Goal: Task Accomplishment & Management: Complete application form

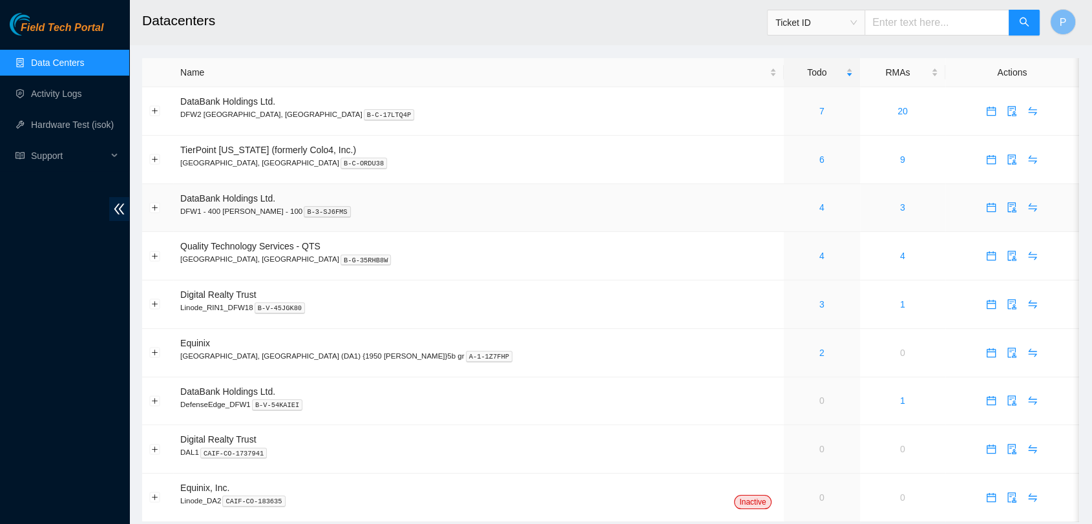
click at [791, 207] on div "4" at bounding box center [822, 207] width 62 height 14
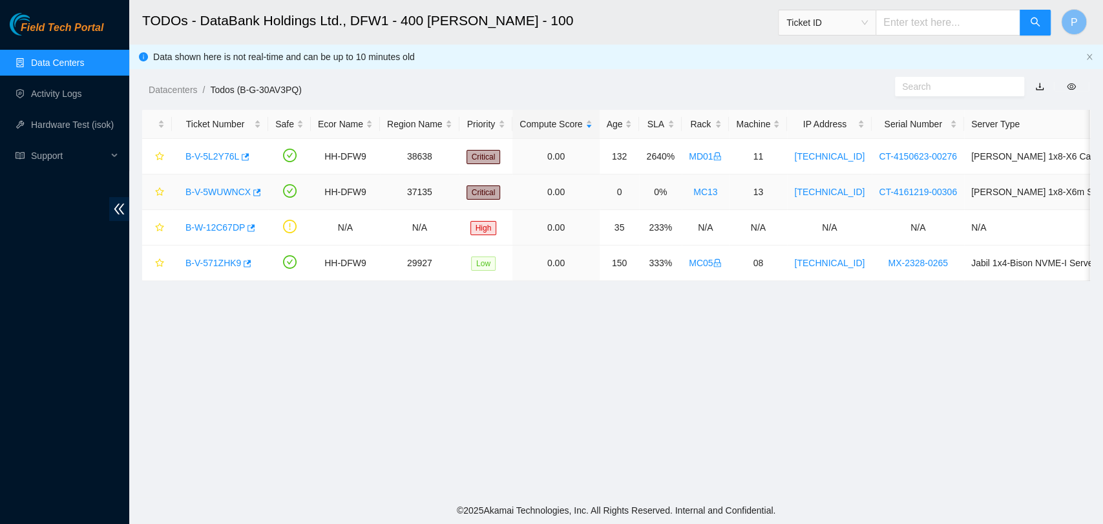
click at [231, 187] on link "B-V-5WUWNCX" at bounding box center [218, 192] width 65 height 10
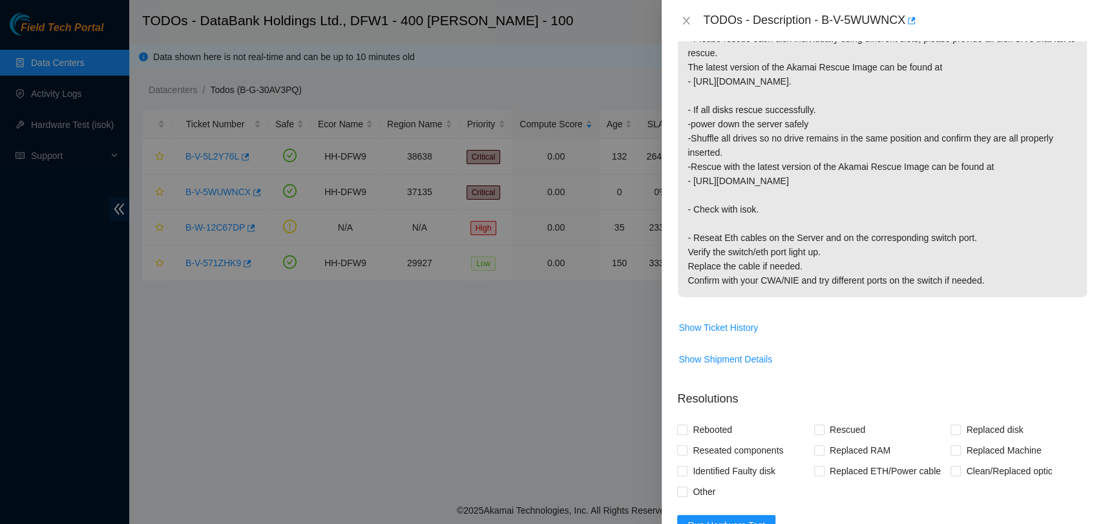
scroll to position [467, 0]
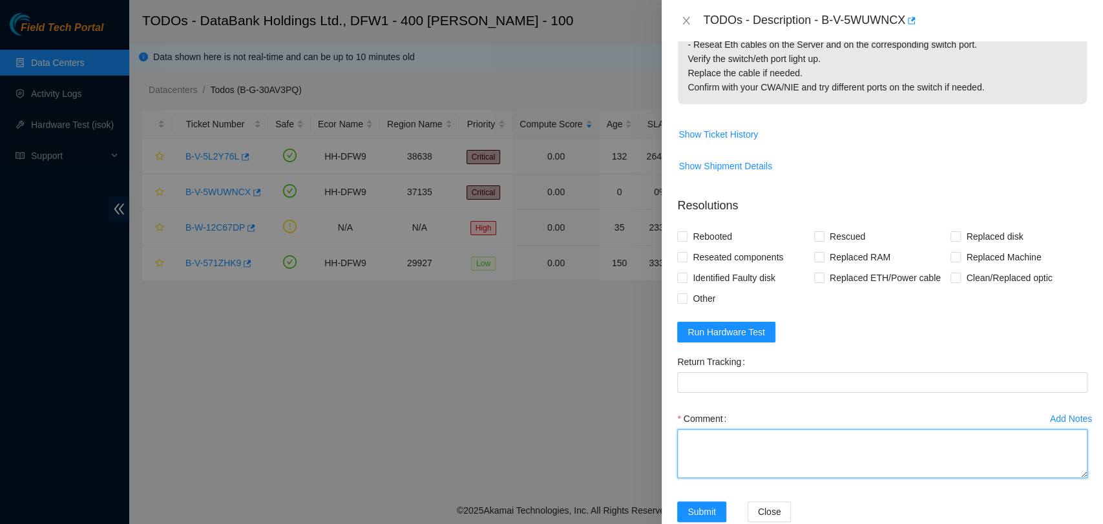
click at [815, 434] on textarea "Comment" at bounding box center [882, 453] width 410 height 49
paste textarea "- All disks were rescued and listed troubleshooting steps were taken but error …"
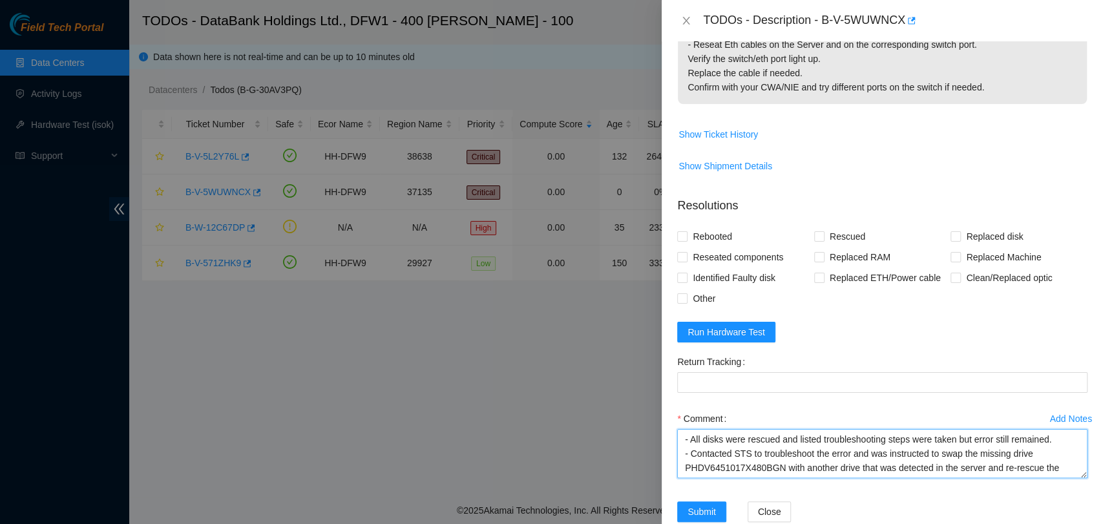
scroll to position [39, 0]
type textarea "- All disks were rescued and listed troubleshooting steps were taken but error …"
click at [723, 226] on span "Rebooted" at bounding box center [713, 236] width 50 height 21
click at [686, 231] on input "Rebooted" at bounding box center [681, 235] width 9 height 9
checkbox input "true"
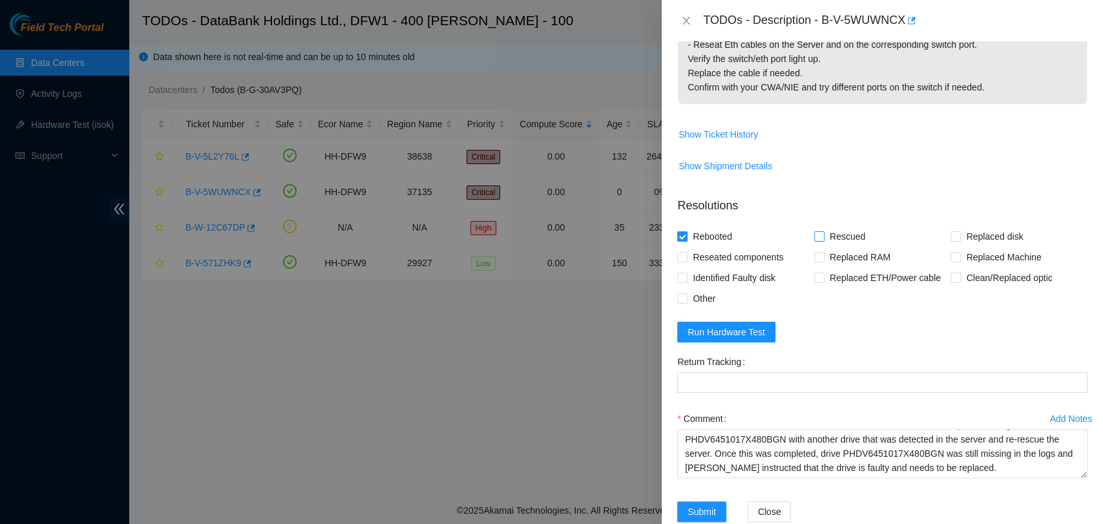
click at [849, 226] on span "Rescued" at bounding box center [848, 236] width 46 height 21
click at [823, 231] on input "Rescued" at bounding box center [818, 235] width 9 height 9
checkbox input "true"
click at [961, 226] on span "Replaced disk" at bounding box center [994, 236] width 67 height 21
click at [957, 231] on input "Replaced disk" at bounding box center [955, 235] width 9 height 9
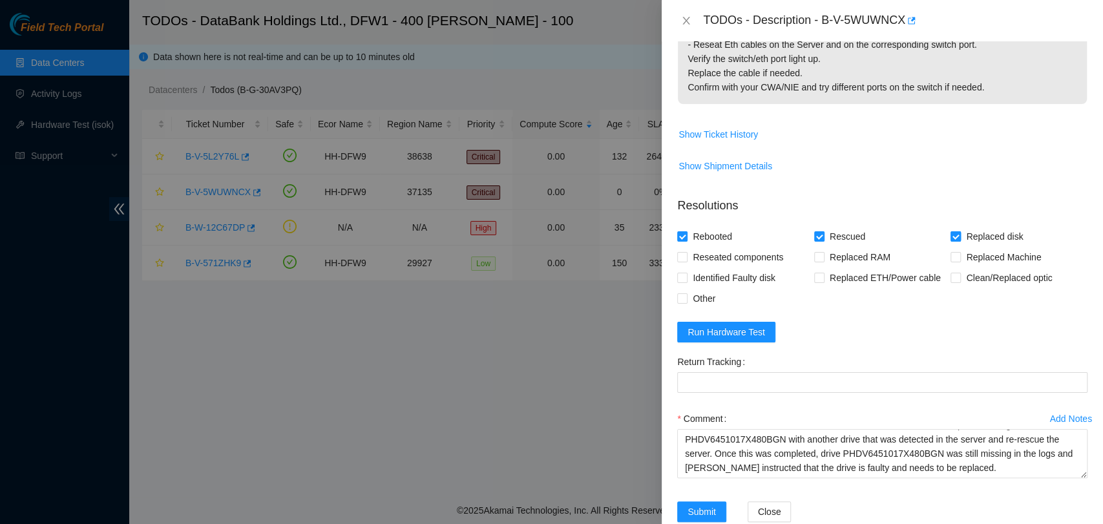
click at [951, 231] on input "Replaced disk" at bounding box center [955, 235] width 9 height 9
checkbox input "false"
click at [694, 441] on textarea "- All disks were rescued and listed troubleshooting steps were taken but error …" at bounding box center [882, 453] width 410 height 49
type textarea "- All disks were rescued and listed troubleshooting steps were taken but error …"
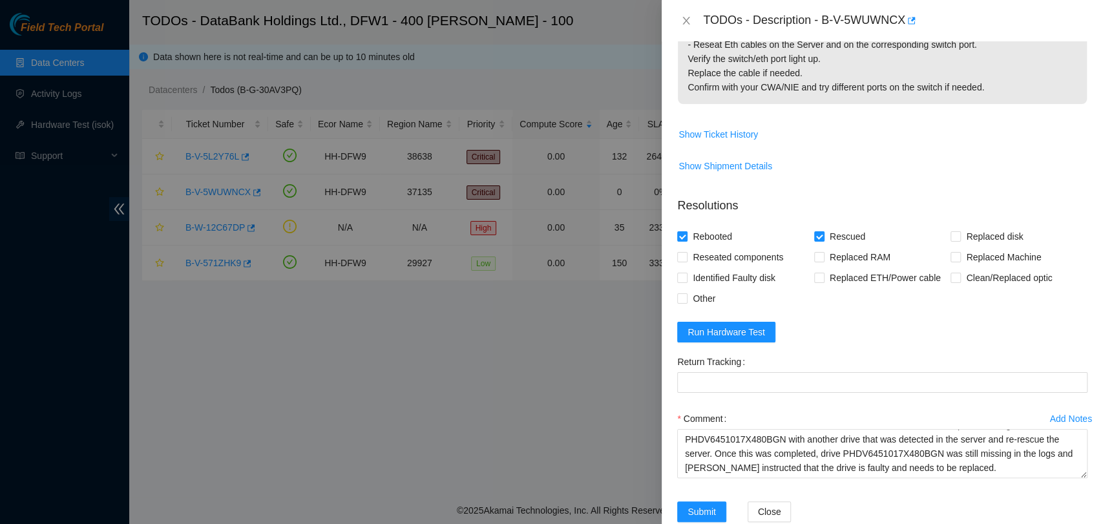
click at [712, 467] on div "Add Notes Comment - All disks were rescued and listed troubleshooting steps wer…" at bounding box center [882, 455] width 421 height 93
click at [712, 505] on span "Submit" at bounding box center [702, 512] width 28 height 14
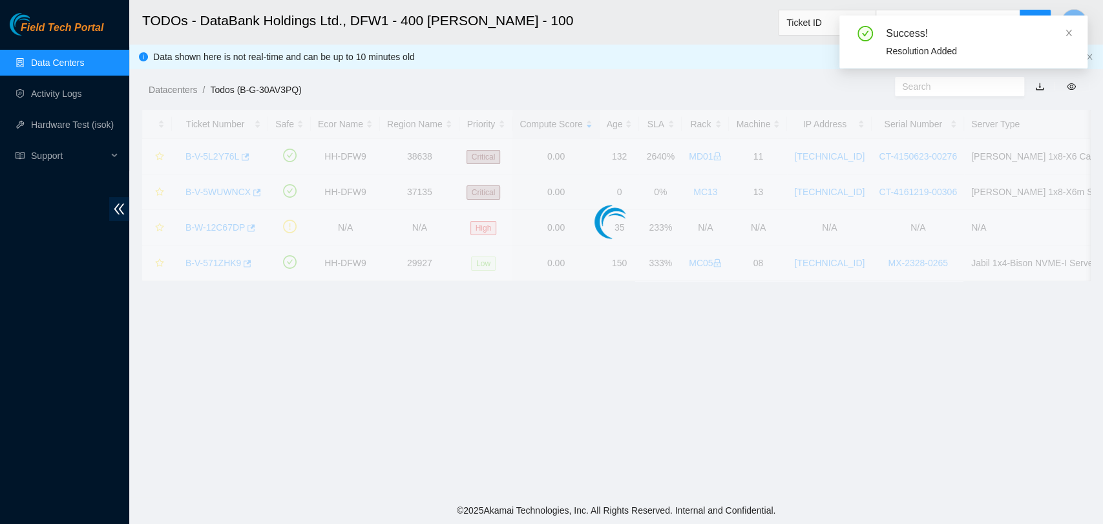
scroll to position [345, 0]
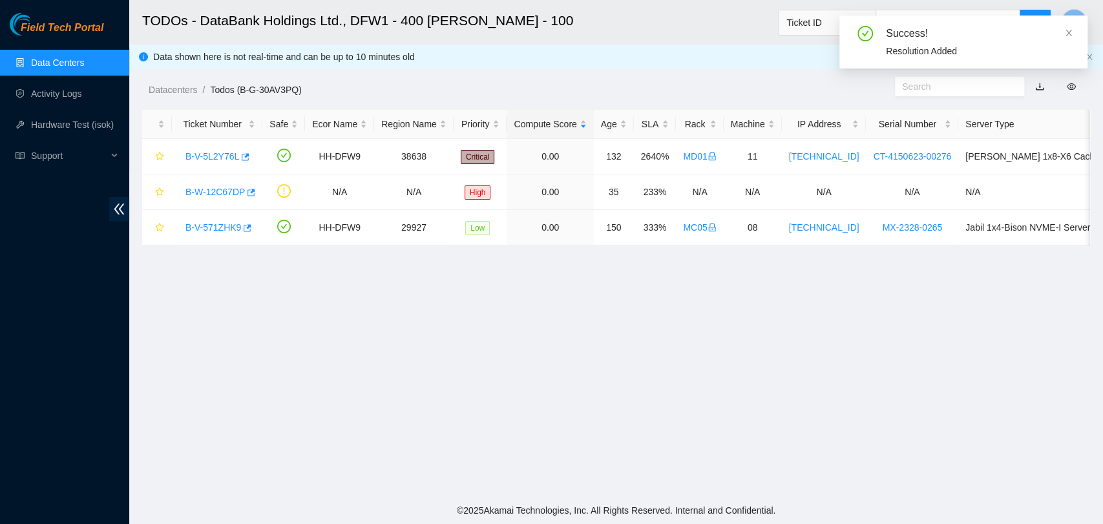
click at [569, 256] on main "TODOs - DataBank Holdings Ltd., DFW1 - 400 S. Akard - 100 Ticket ID P Data show…" at bounding box center [616, 248] width 974 height 497
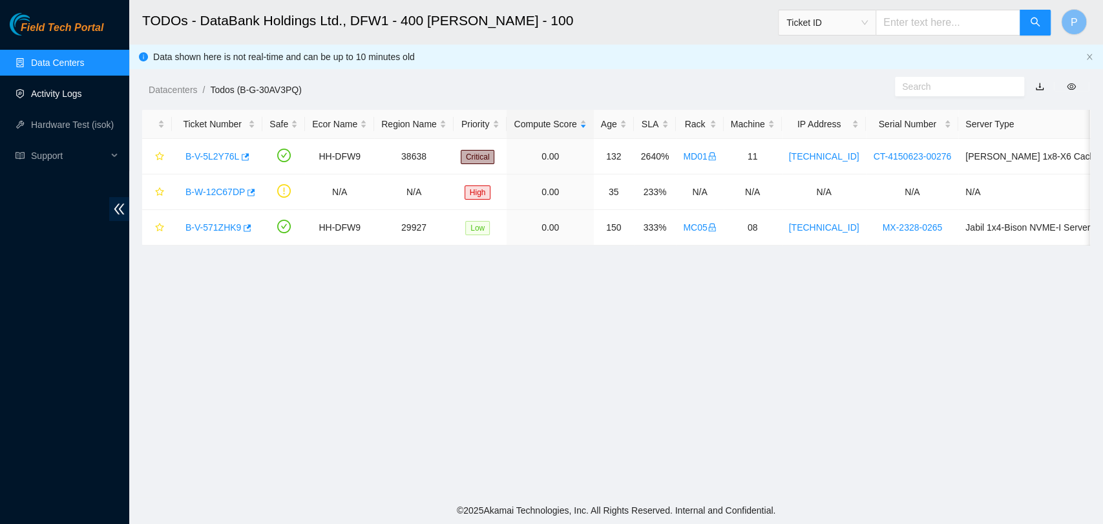
click at [81, 94] on link "Activity Logs" at bounding box center [56, 94] width 51 height 10
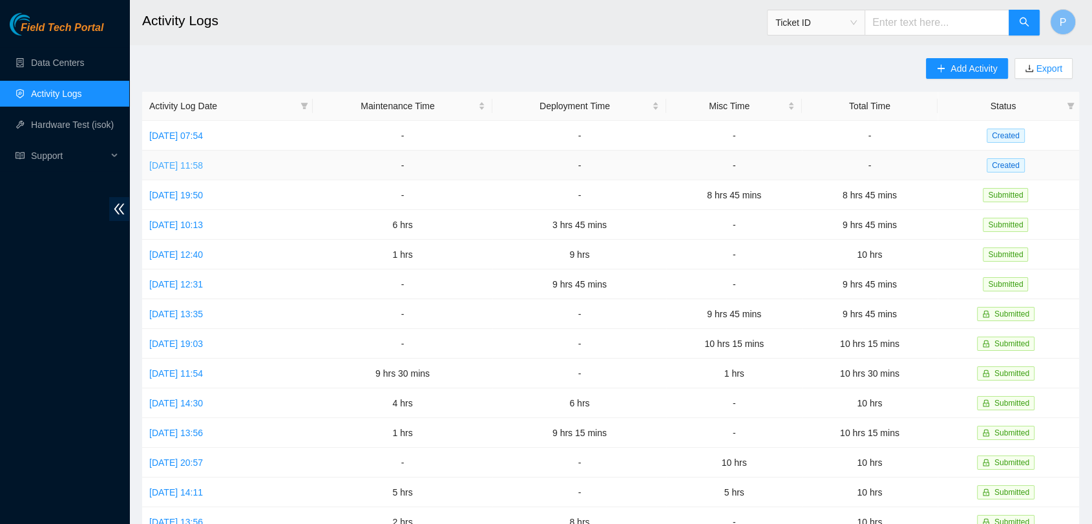
click at [203, 160] on link "Mon, 29 Sep 2025 11:58" at bounding box center [176, 165] width 54 height 10
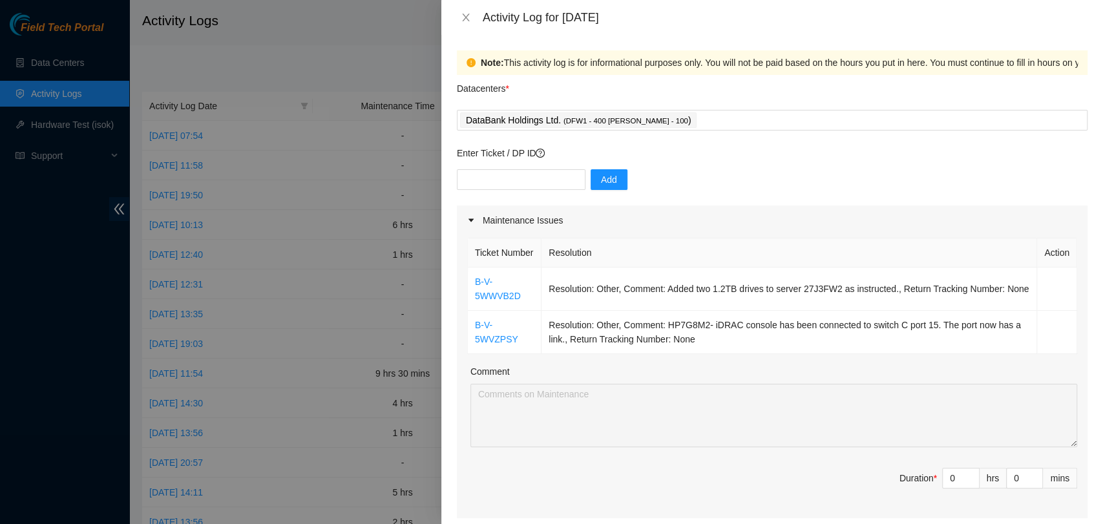
click at [553, 168] on div "Enter Ticket / DP ID Add" at bounding box center [772, 175] width 631 height 59
click at [553, 173] on input "text" at bounding box center [521, 179] width 129 height 21
paste input "DP84220"
click at [467, 176] on input "DP84220" at bounding box center [521, 179] width 129 height 21
type input "DP84220"
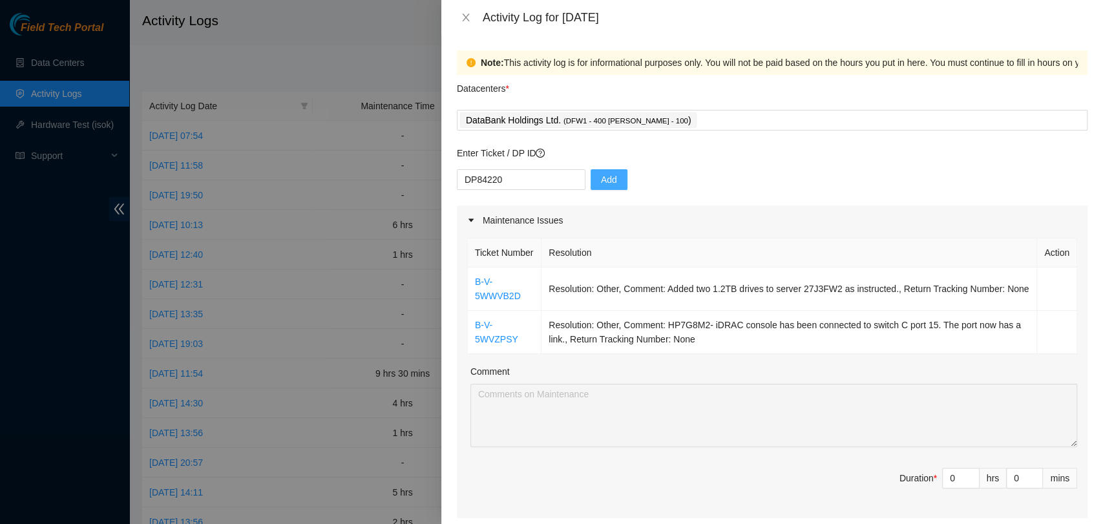
click at [605, 180] on span "Add" at bounding box center [609, 180] width 16 height 14
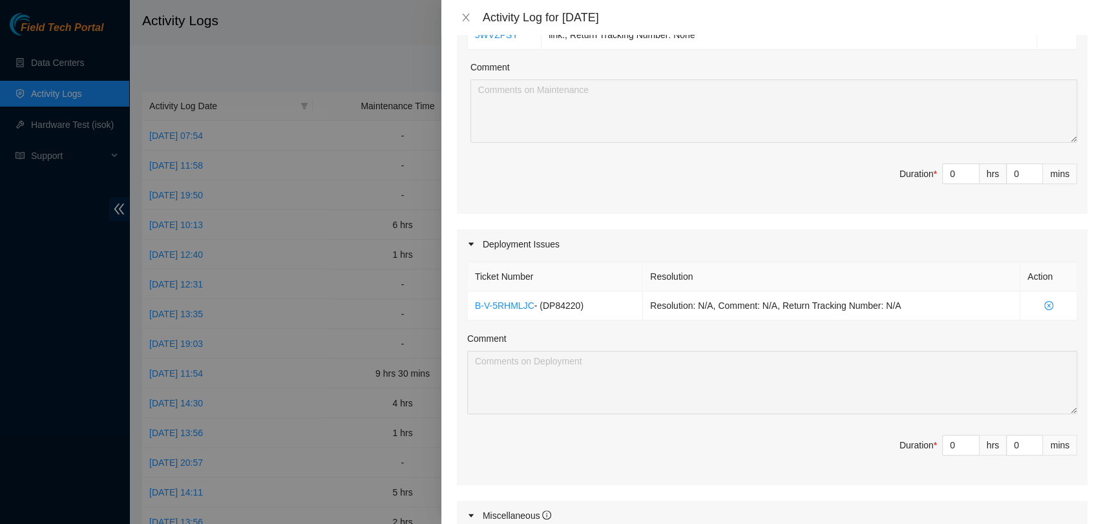
scroll to position [502, 0]
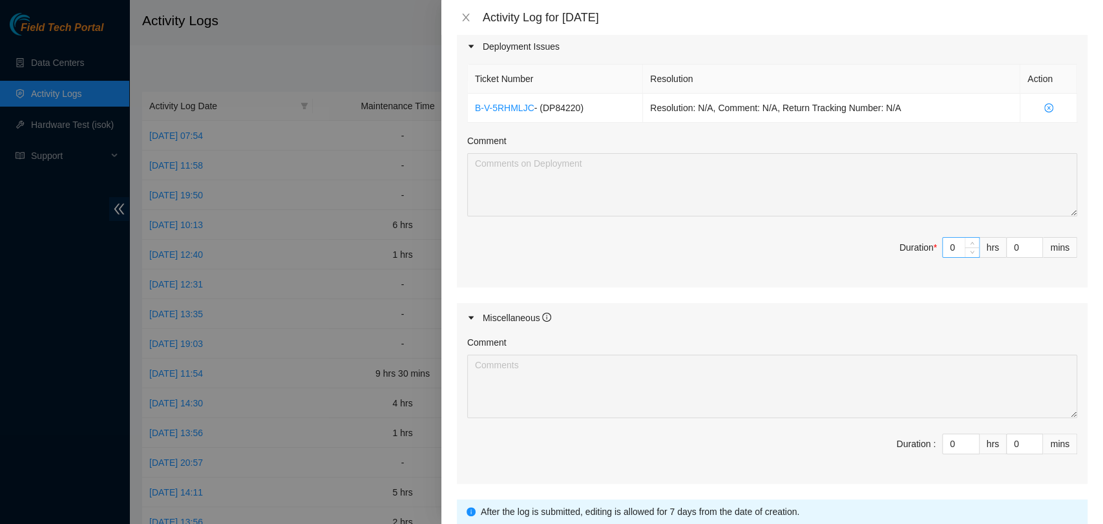
click at [945, 257] on input "0" at bounding box center [961, 247] width 36 height 19
type input "8"
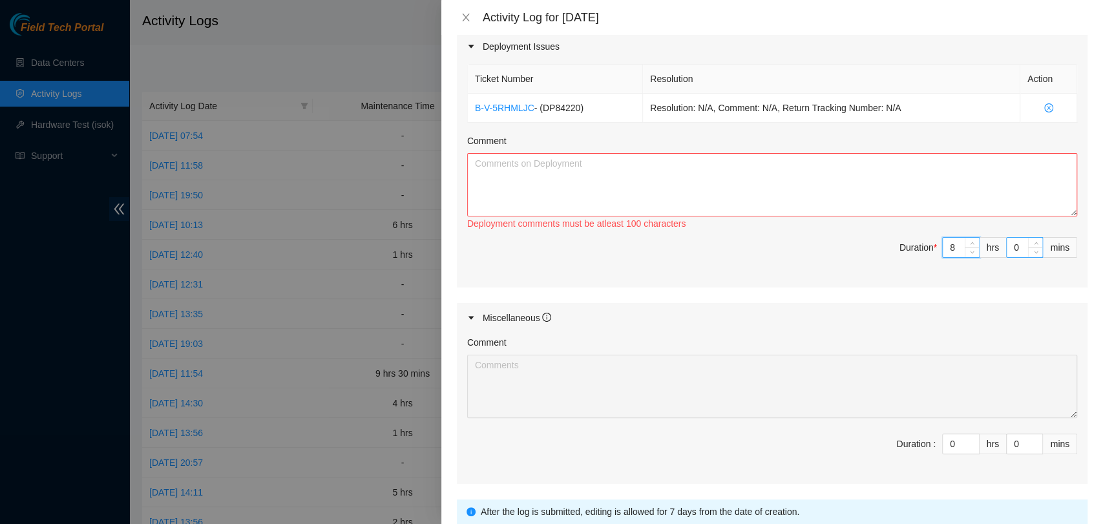
type input "8"
click at [1008, 256] on input "0" at bounding box center [1025, 247] width 36 height 19
type input "1"
type input "15"
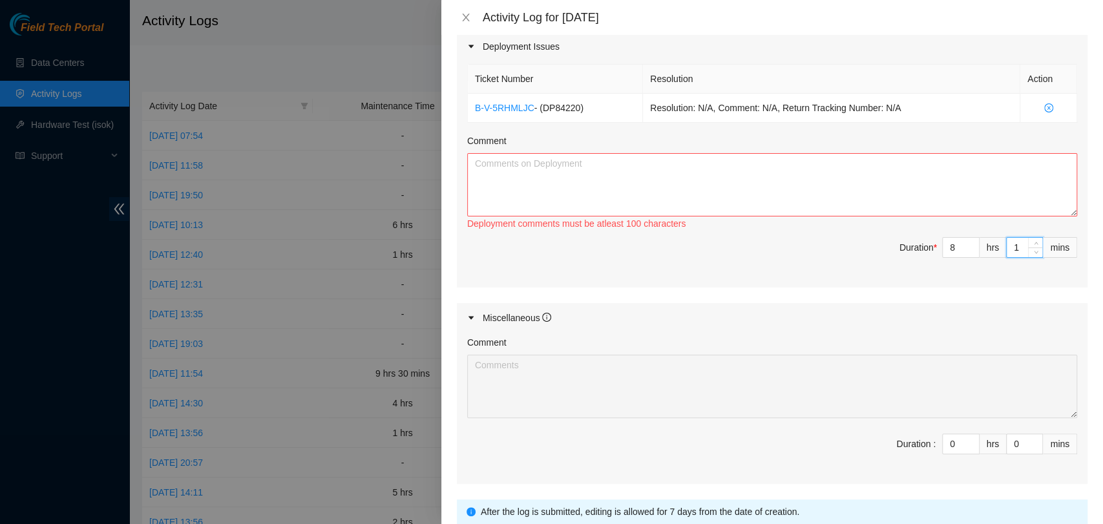
type input "15"
click at [922, 187] on textarea "Comment" at bounding box center [772, 184] width 610 height 63
paste textarea "Collaborated with Noufal to upgrade the switch images on rack MB22. Noufal prov…"
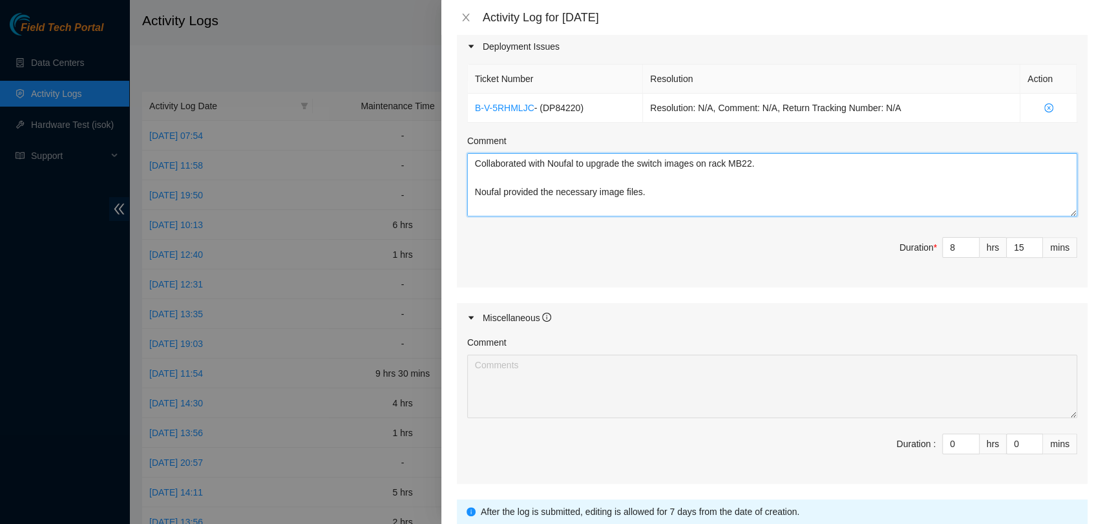
scroll to position [67, 0]
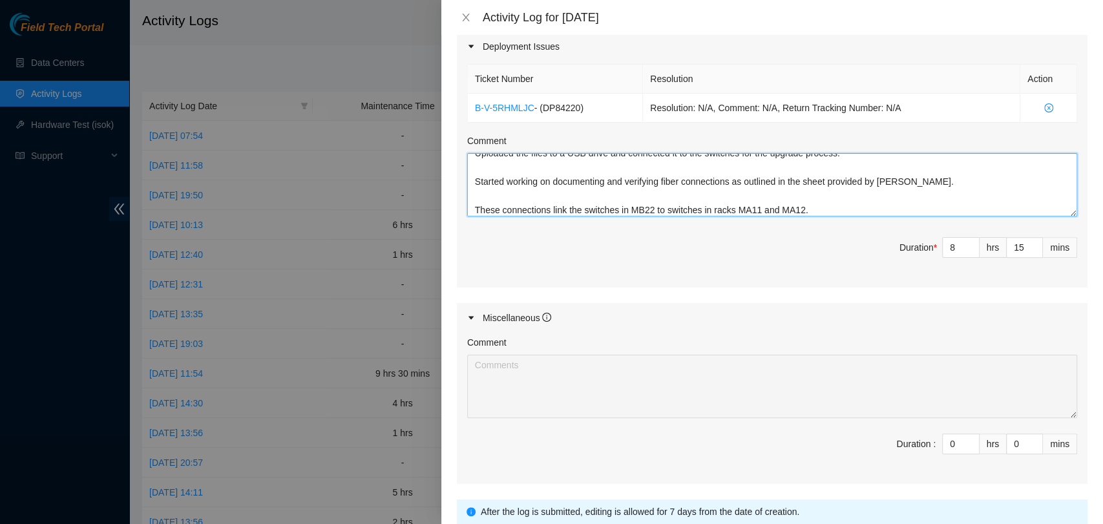
type textarea "Collaborated with Noufal to upgrade the switch images on rack MB22. Noufal prov…"
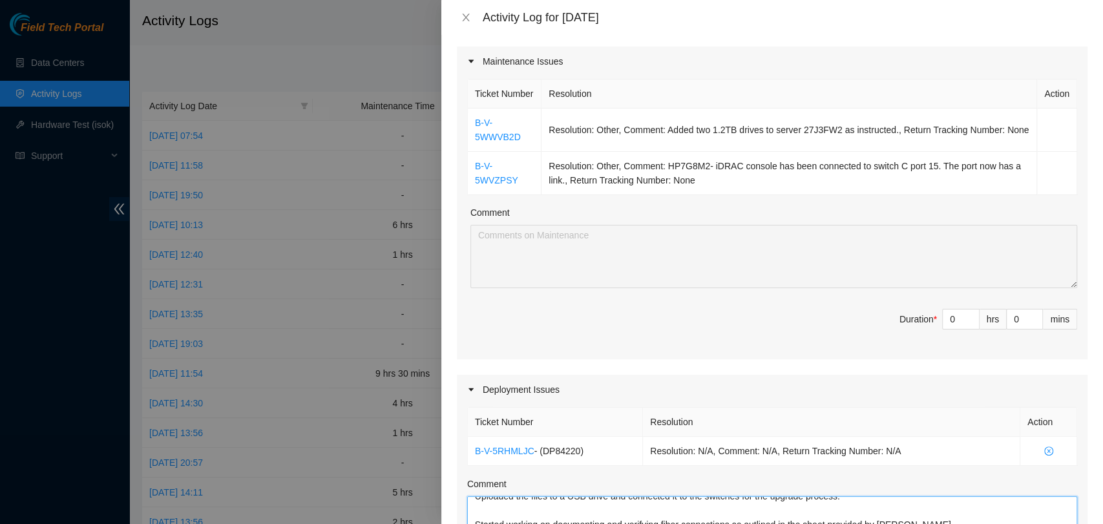
scroll to position [143, 0]
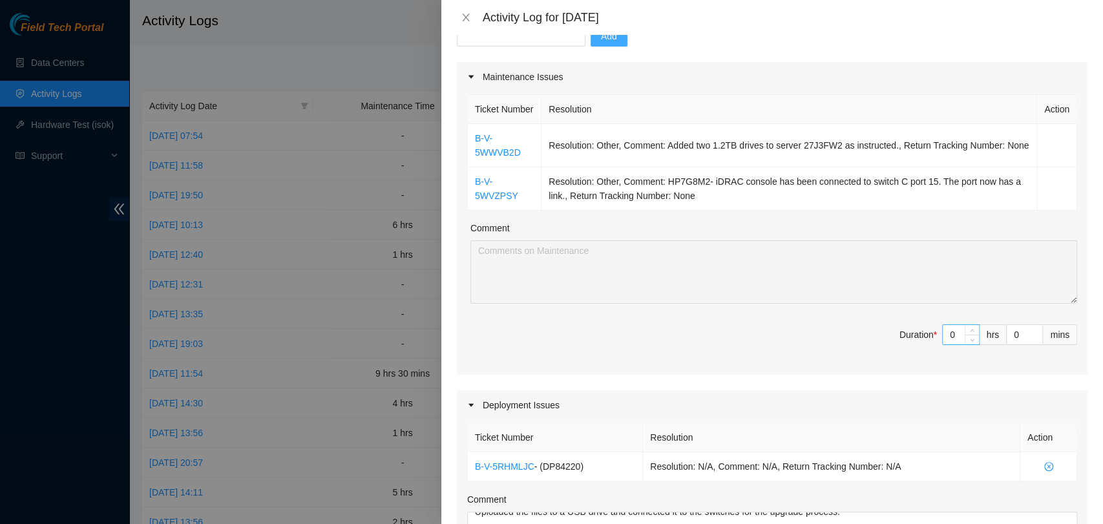
click at [943, 345] on input "0" at bounding box center [961, 334] width 36 height 19
type input "2"
type input "10"
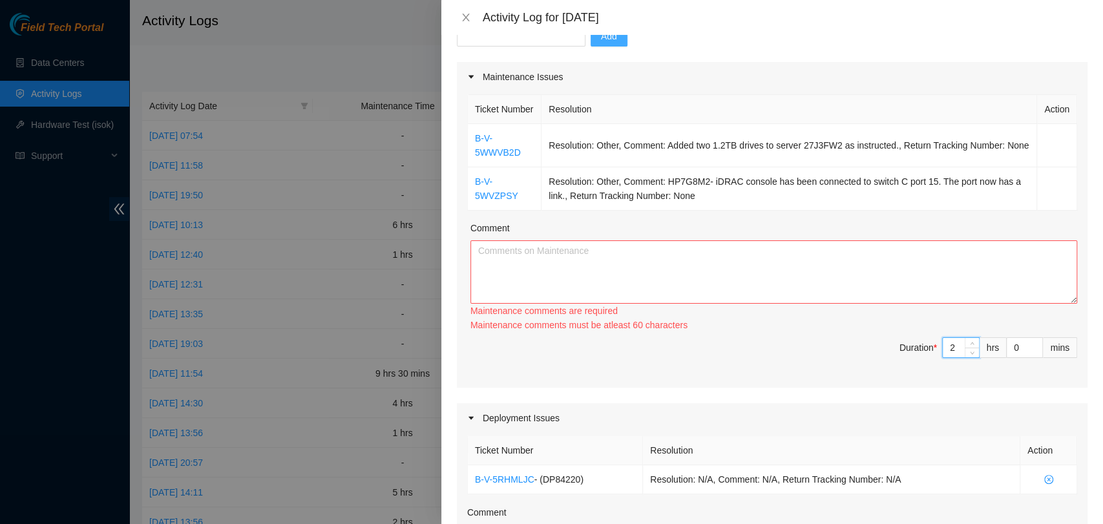
type input "2"
click at [887, 296] on textarea "Comment" at bounding box center [774, 271] width 607 height 63
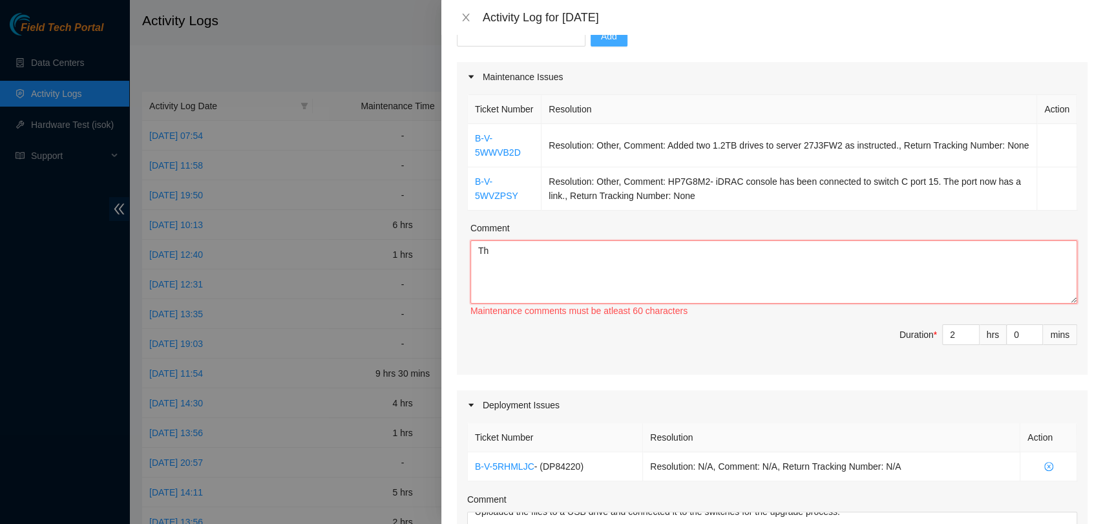
type textarea "T"
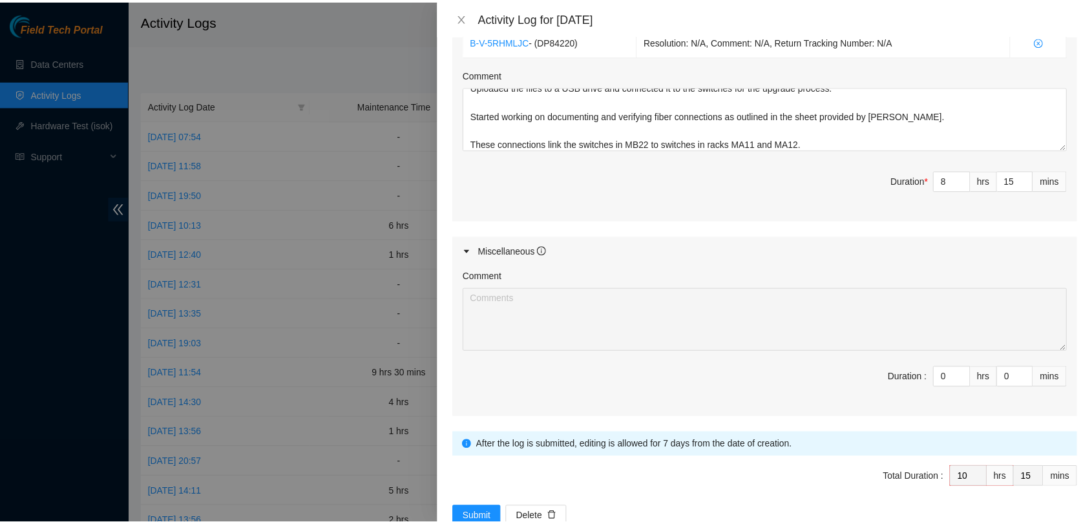
scroll to position [617, 0]
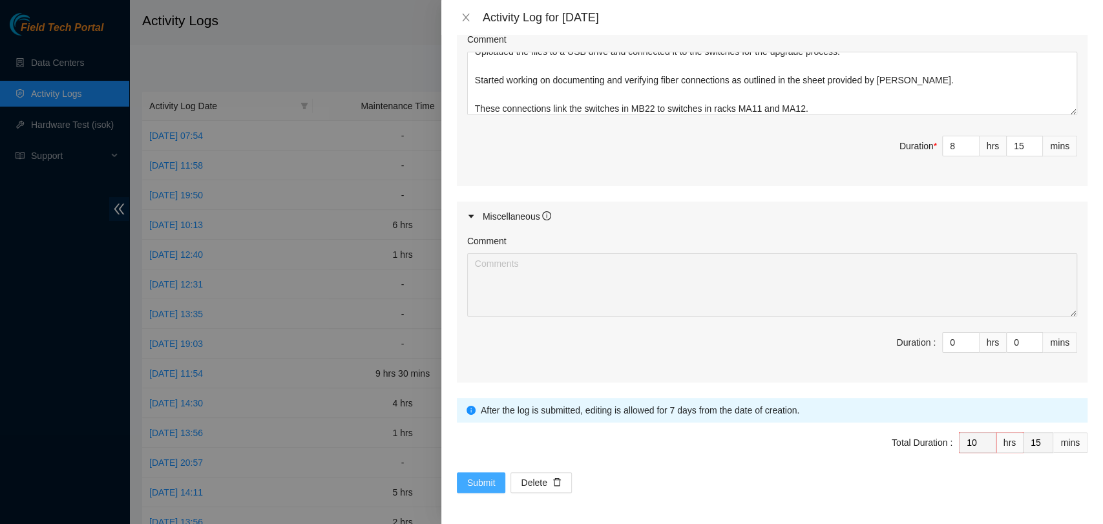
type textarea "The tickets above were completed early morning after working with Ken to get th…"
click at [484, 485] on span "Submit" at bounding box center [481, 483] width 28 height 14
